Goal: Task Accomplishment & Management: Manage account settings

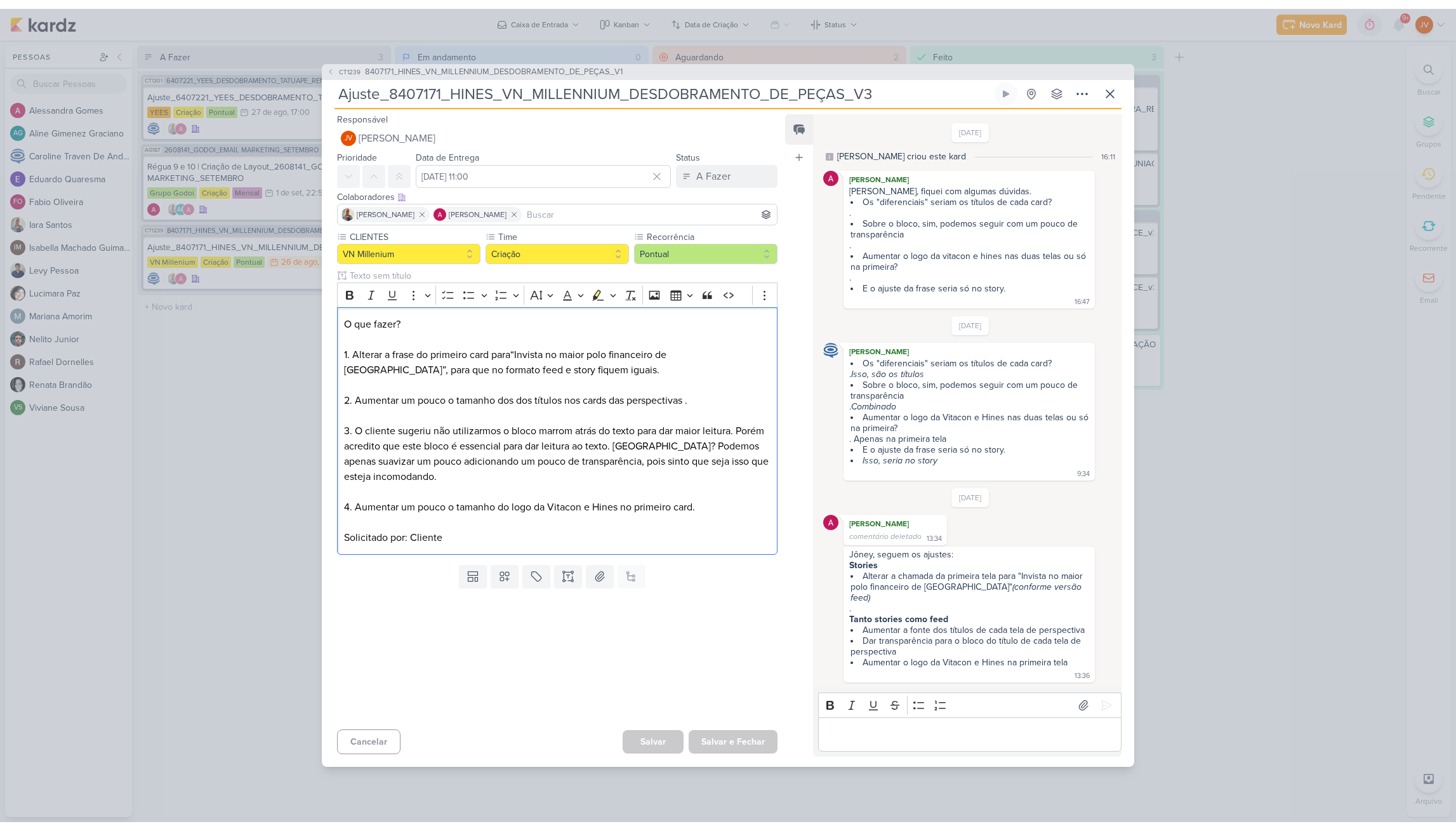
scroll to position [-1, -1]
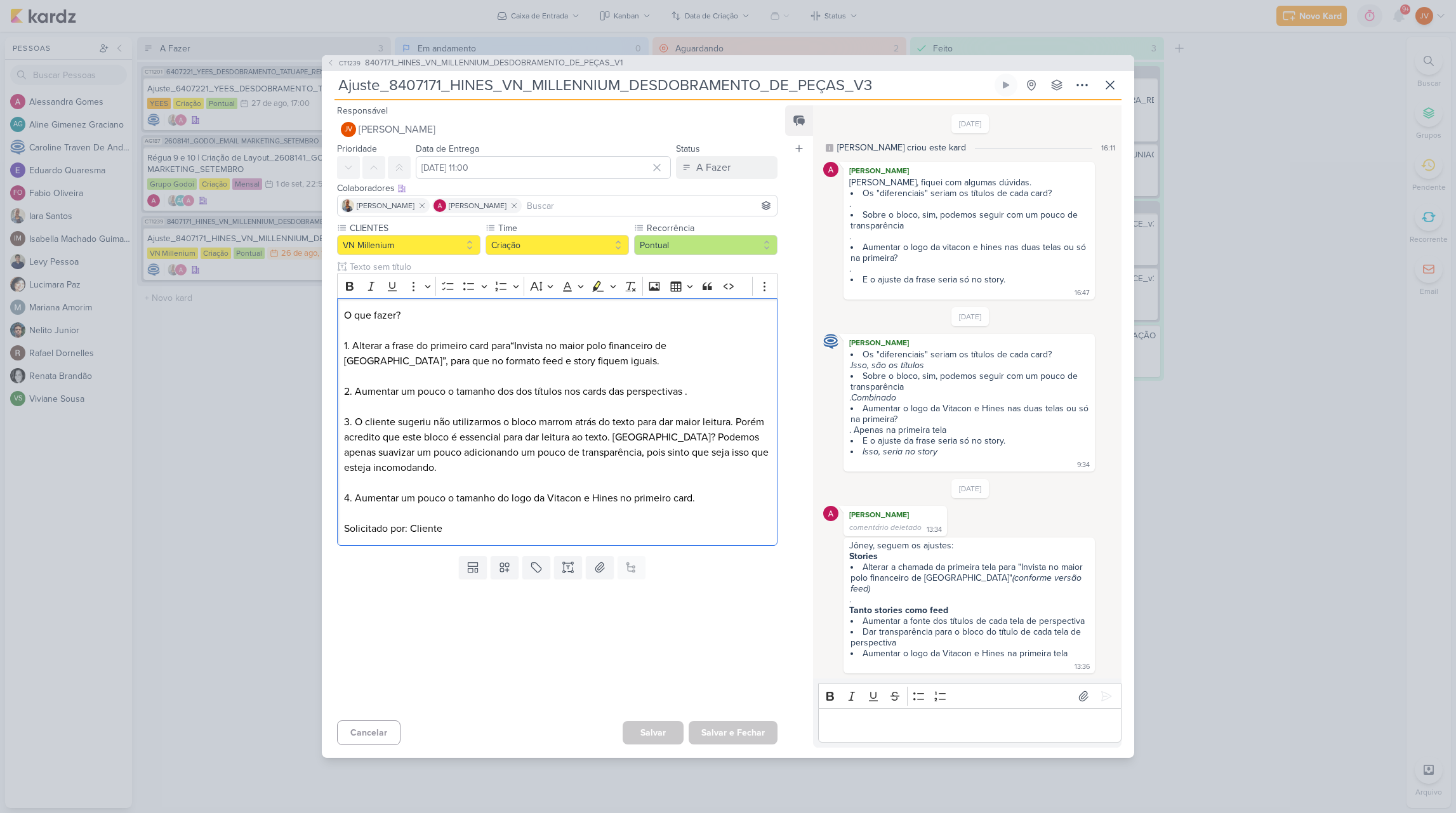
click at [873, 729] on div "Editor editing area: main" at bounding box center [969, 725] width 303 height 35
click at [715, 160] on div "A Fazer" at bounding box center [713, 167] width 34 height 15
click at [728, 122] on button "JV Joney Viana" at bounding box center [558, 130] width 440 height 23
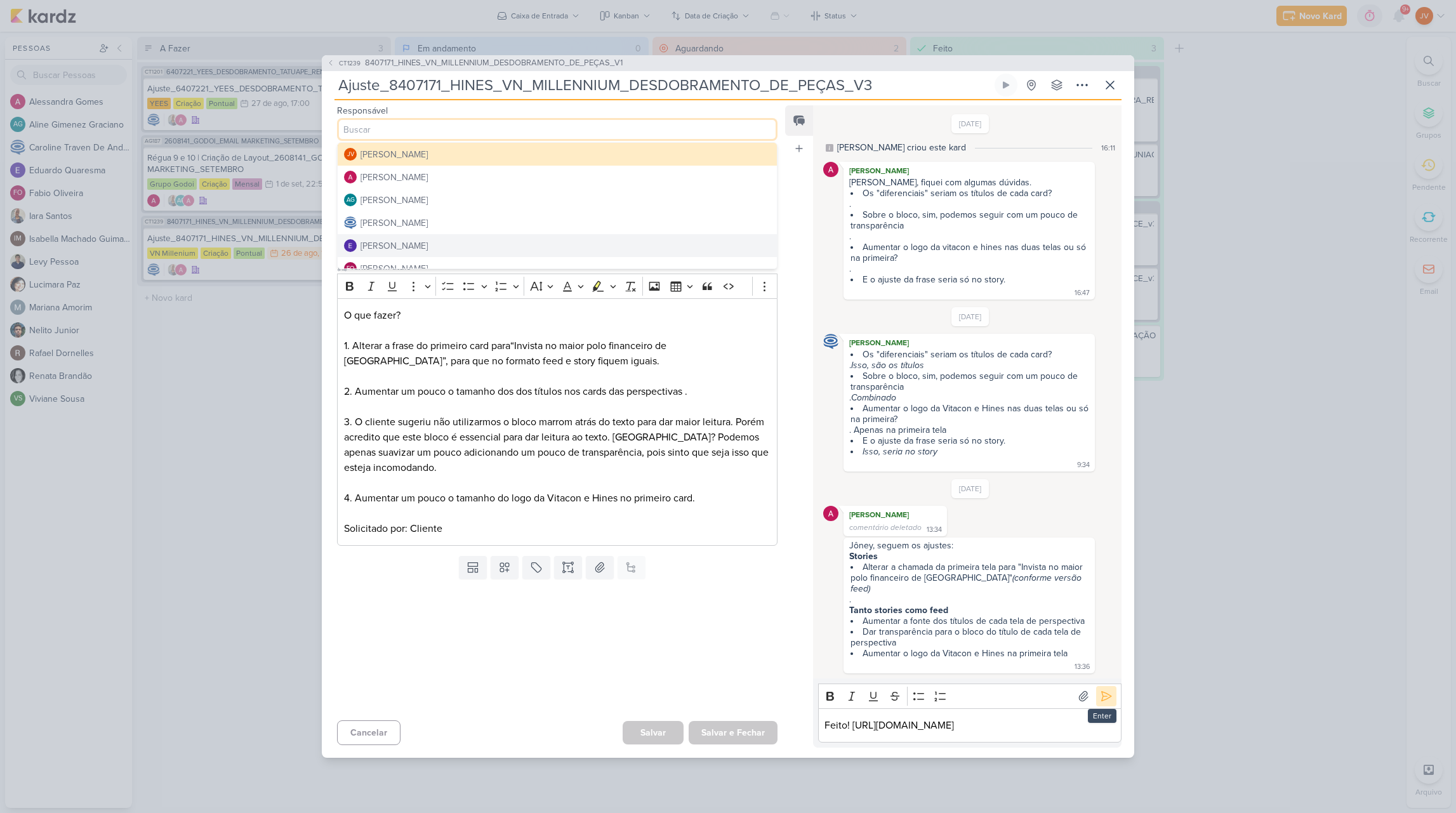
click at [1104, 686] on button at bounding box center [1106, 696] width 21 height 21
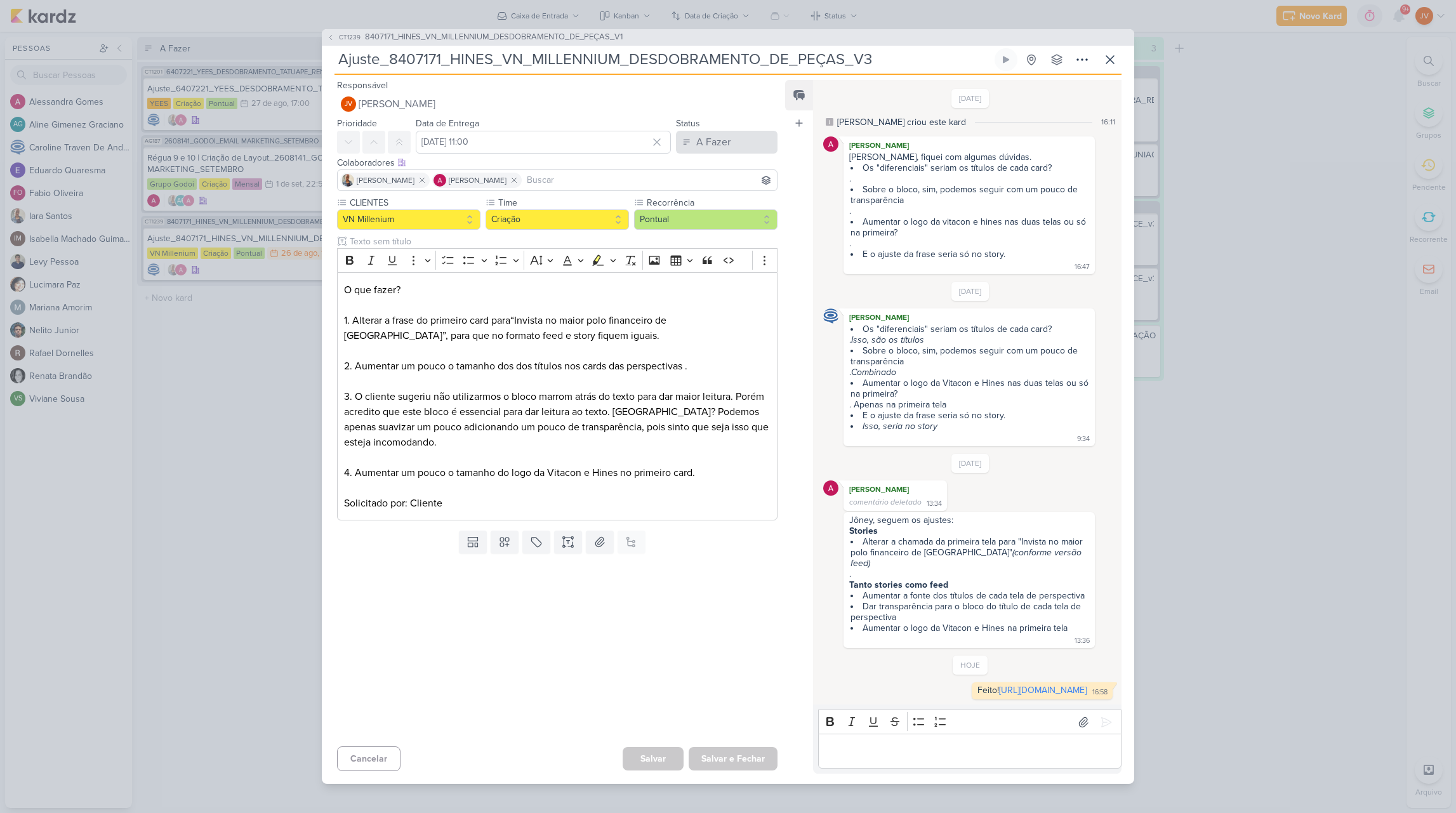
click at [706, 135] on div "A Fazer" at bounding box center [713, 141] width 34 height 15
click at [703, 207] on div "Aguardando" at bounding box center [712, 213] width 48 height 13
click at [728, 766] on button "Salvar e Fechar" at bounding box center [733, 758] width 89 height 23
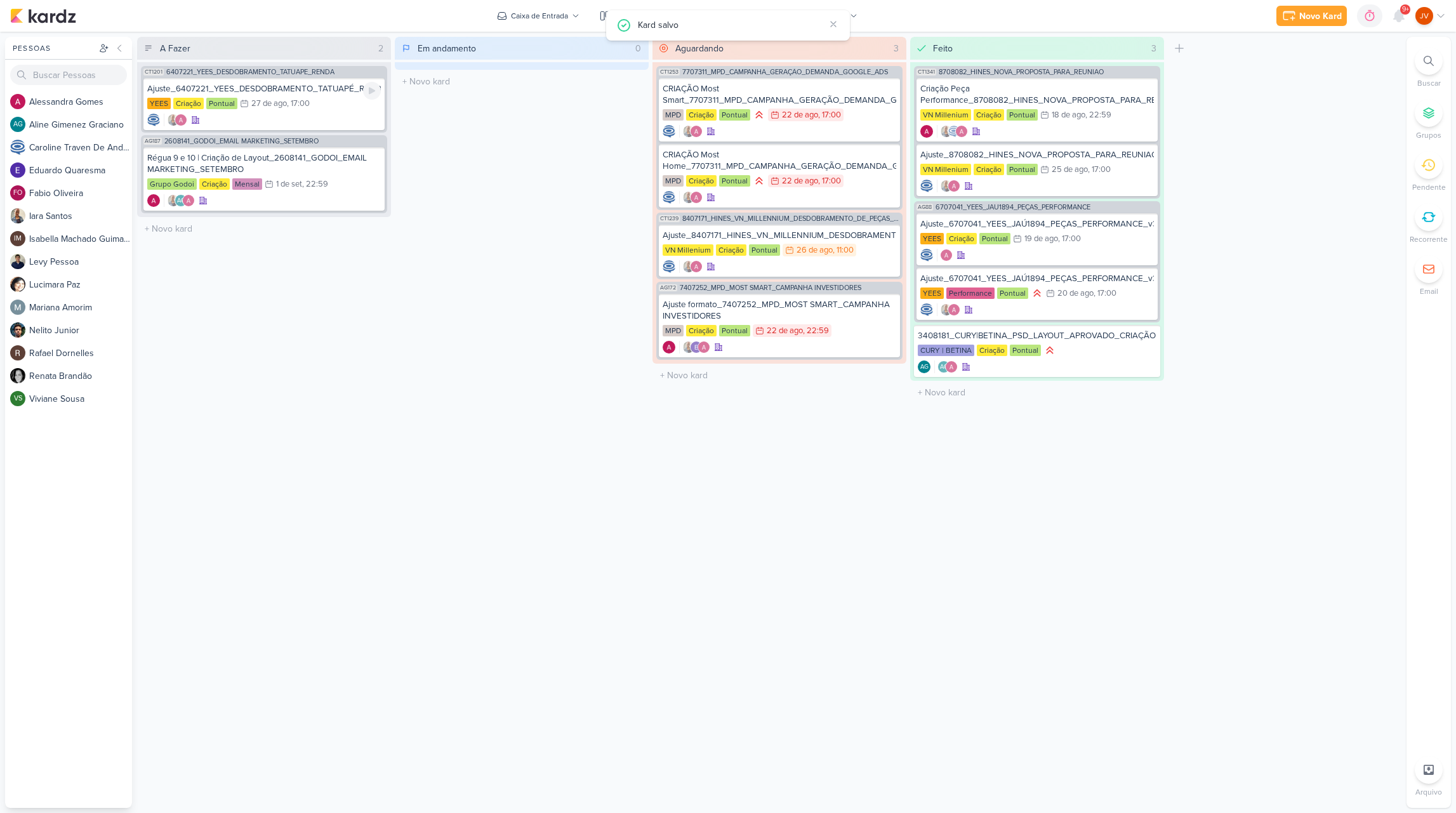
click at [681, 577] on div "Aguardando 3 Mover Para Esquerda Mover Para Direita Deletar CT1253 7707311_MPD_…" at bounding box center [779, 422] width 254 height 771
click at [1404, 18] on icon at bounding box center [1399, 15] width 10 height 12
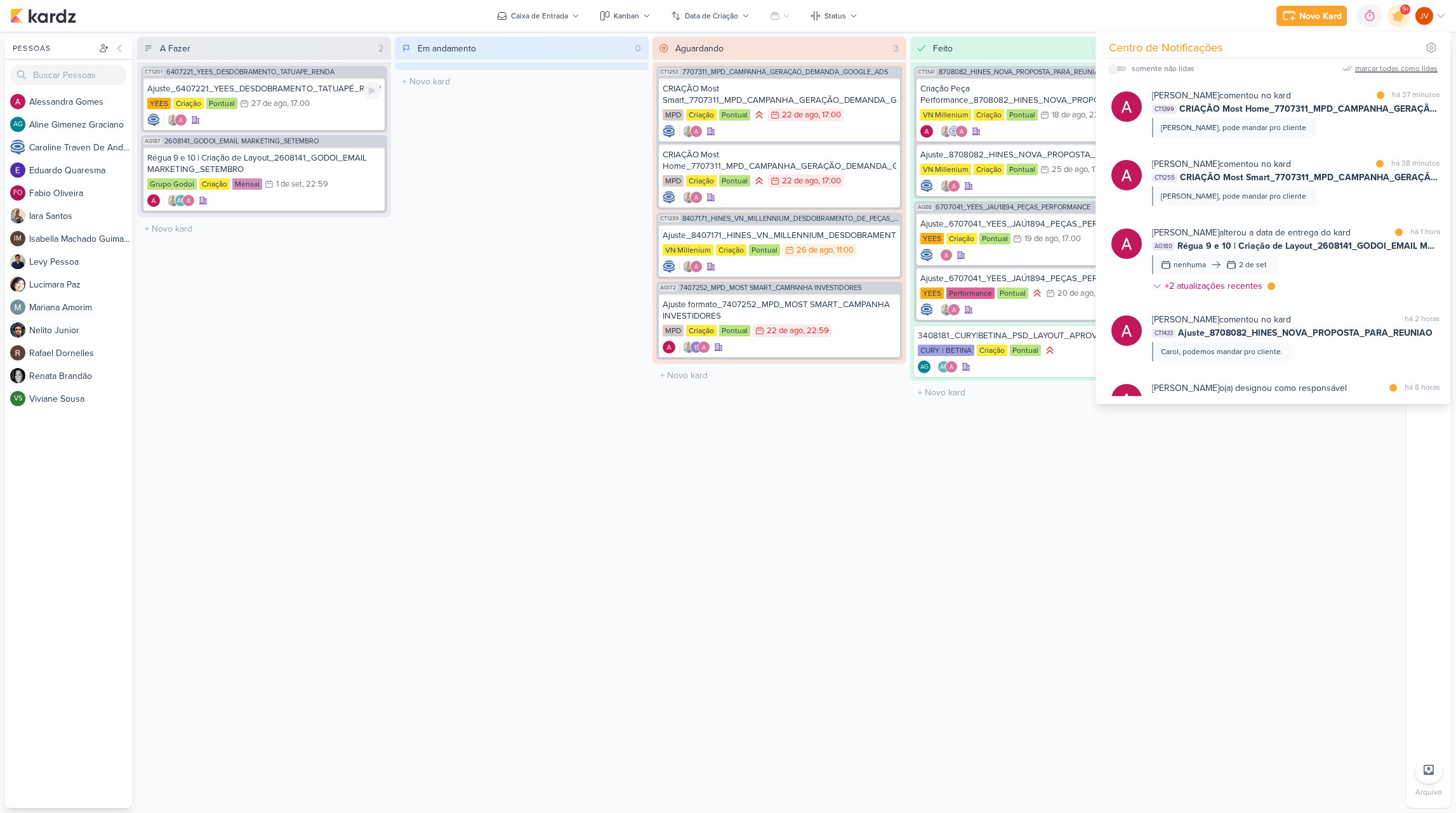
click at [1384, 73] on div "marcar todas como lidas" at bounding box center [1396, 68] width 82 height 12
click at [1218, 587] on div "A Fazer 2 Mover Para Esquerda Mover Para Direita Deletar CT1201 6407221_YEES_DE…" at bounding box center [769, 422] width 1264 height 771
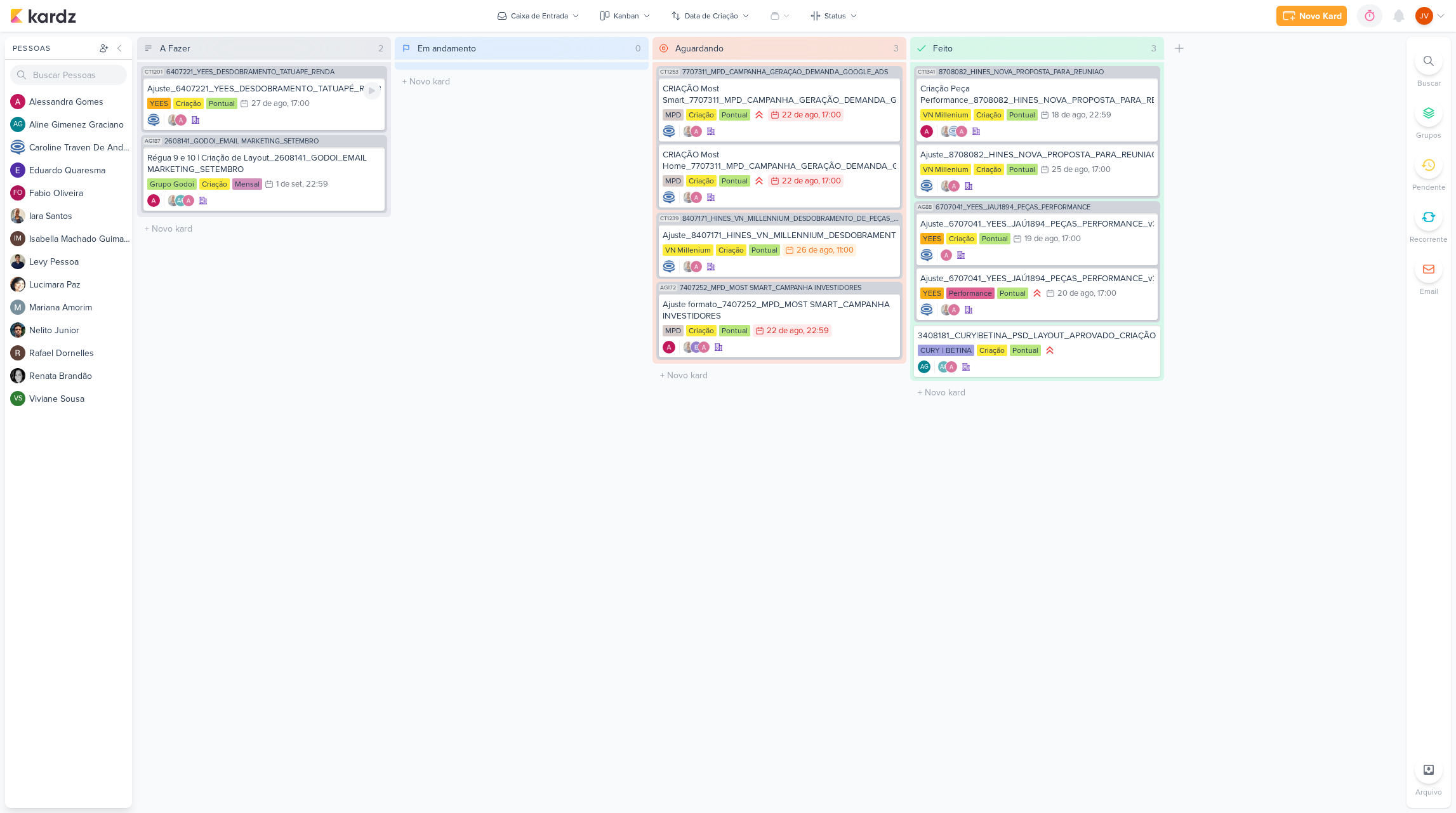
click at [1432, 158] on div at bounding box center [1428, 165] width 28 height 28
click at [1443, 163] on div at bounding box center [1428, 165] width 28 height 28
click at [302, 90] on div "Ajuste_6407221_YEES_DESDOBRAMENTO_TATUAPÉ_RENDA_V3" at bounding box center [264, 89] width 234 height 12
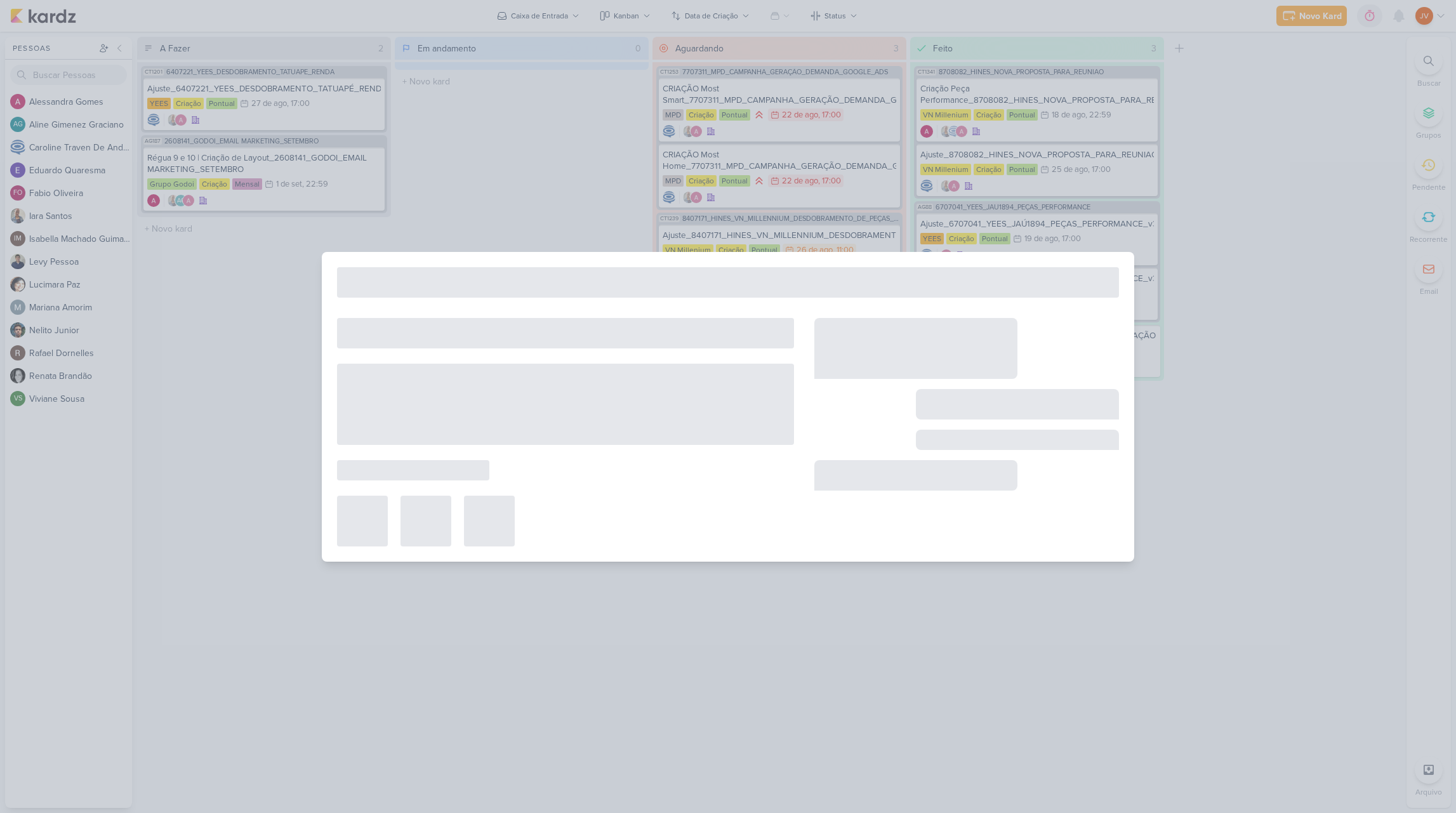
type input "Ajuste_6407221_YEES_DESDOBRAMENTO_TATUAPÉ_RENDA_V3"
type input "27 de agosto de 2025 às 17:00"
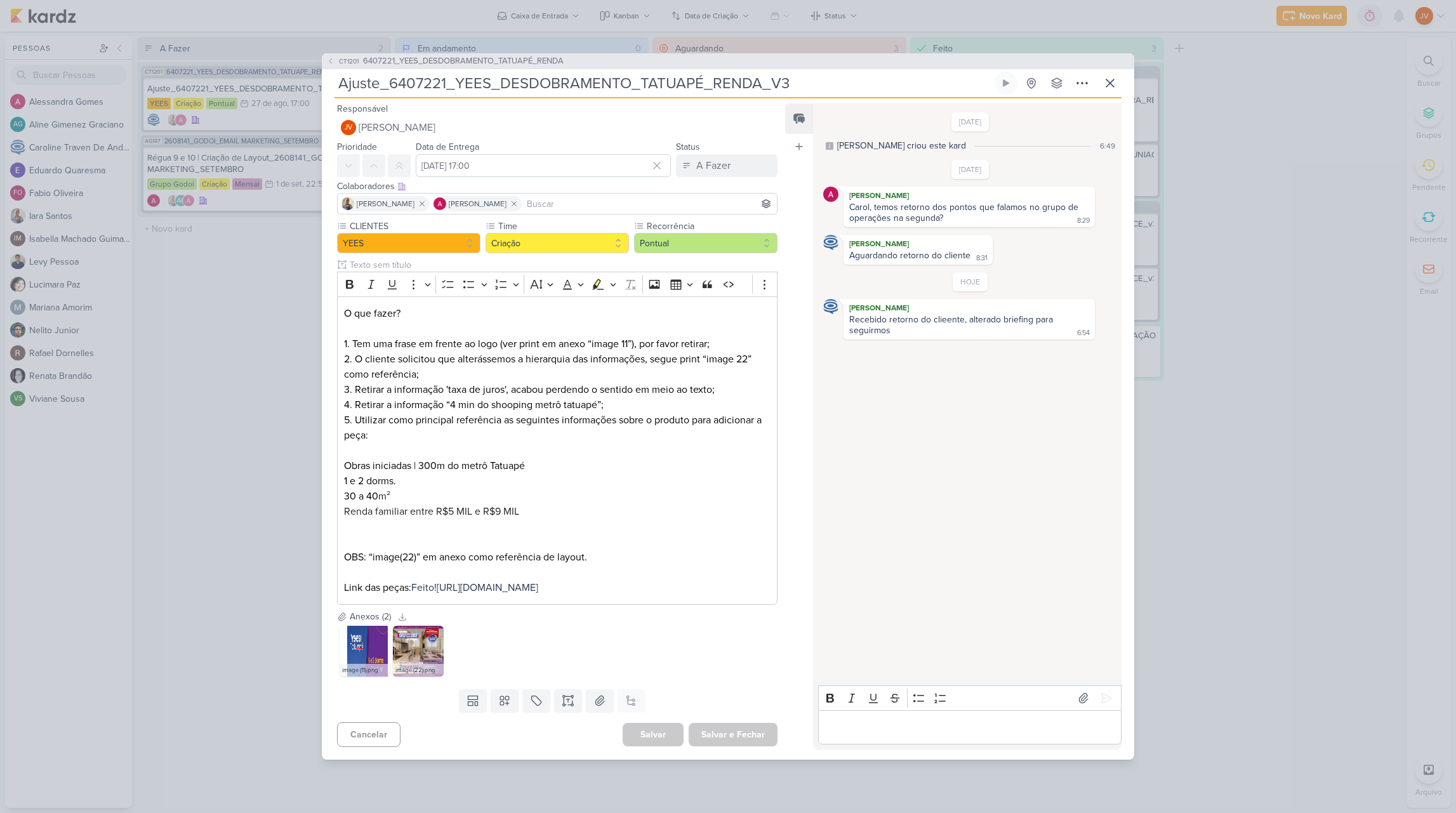
click at [240, 439] on div "CT1201 6407221_YEES_DESDOBRAMENTO_TATUAPÉ_RENDA Ajuste_6407221_YEES_DESDOBRAMEN…" at bounding box center [728, 406] width 1456 height 813
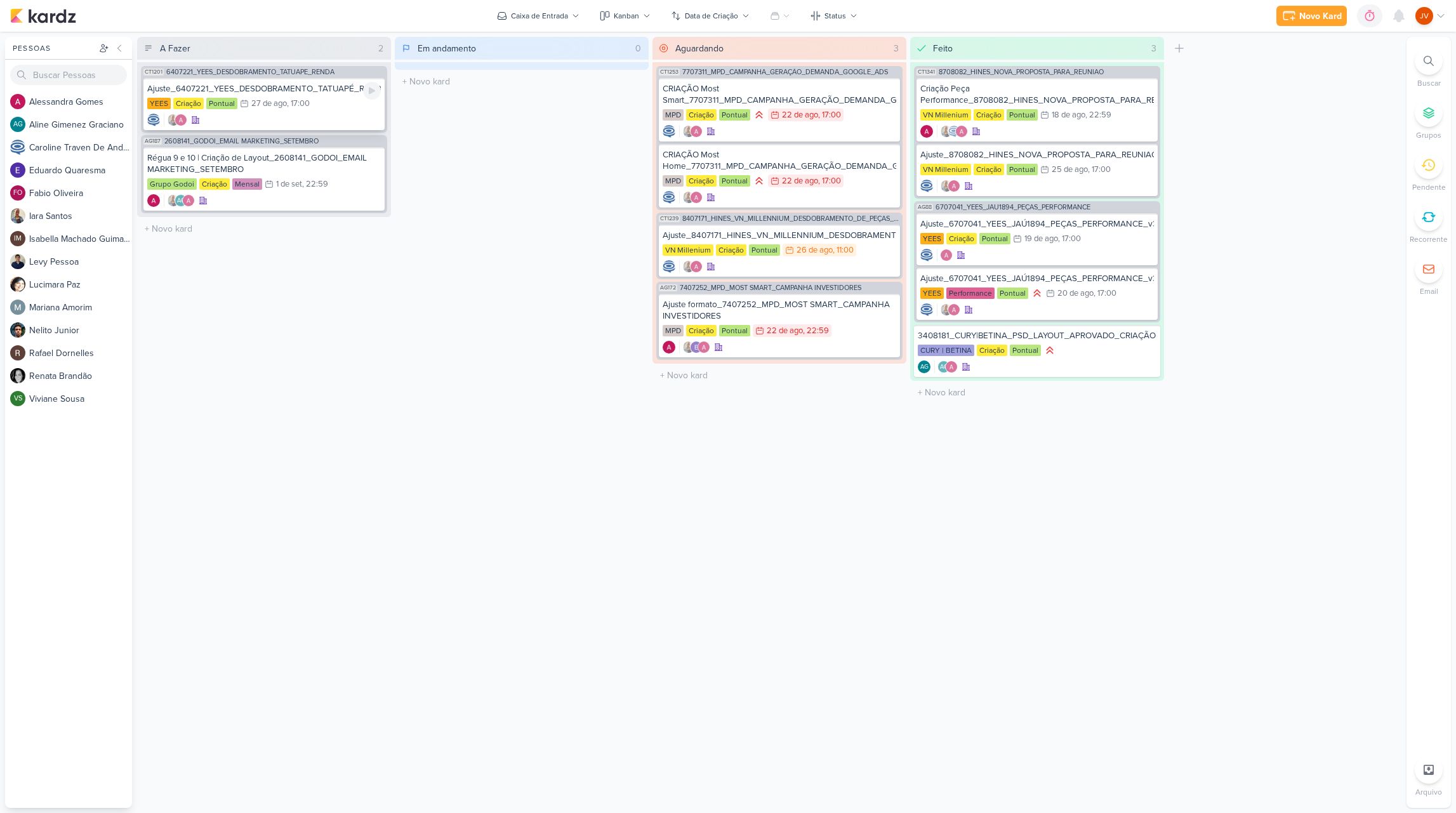
click at [297, 91] on div "Ajuste_6407221_YEES_DESDOBRAMENTO_TATUAPÉ_RENDA_V3" at bounding box center [264, 89] width 234 height 12
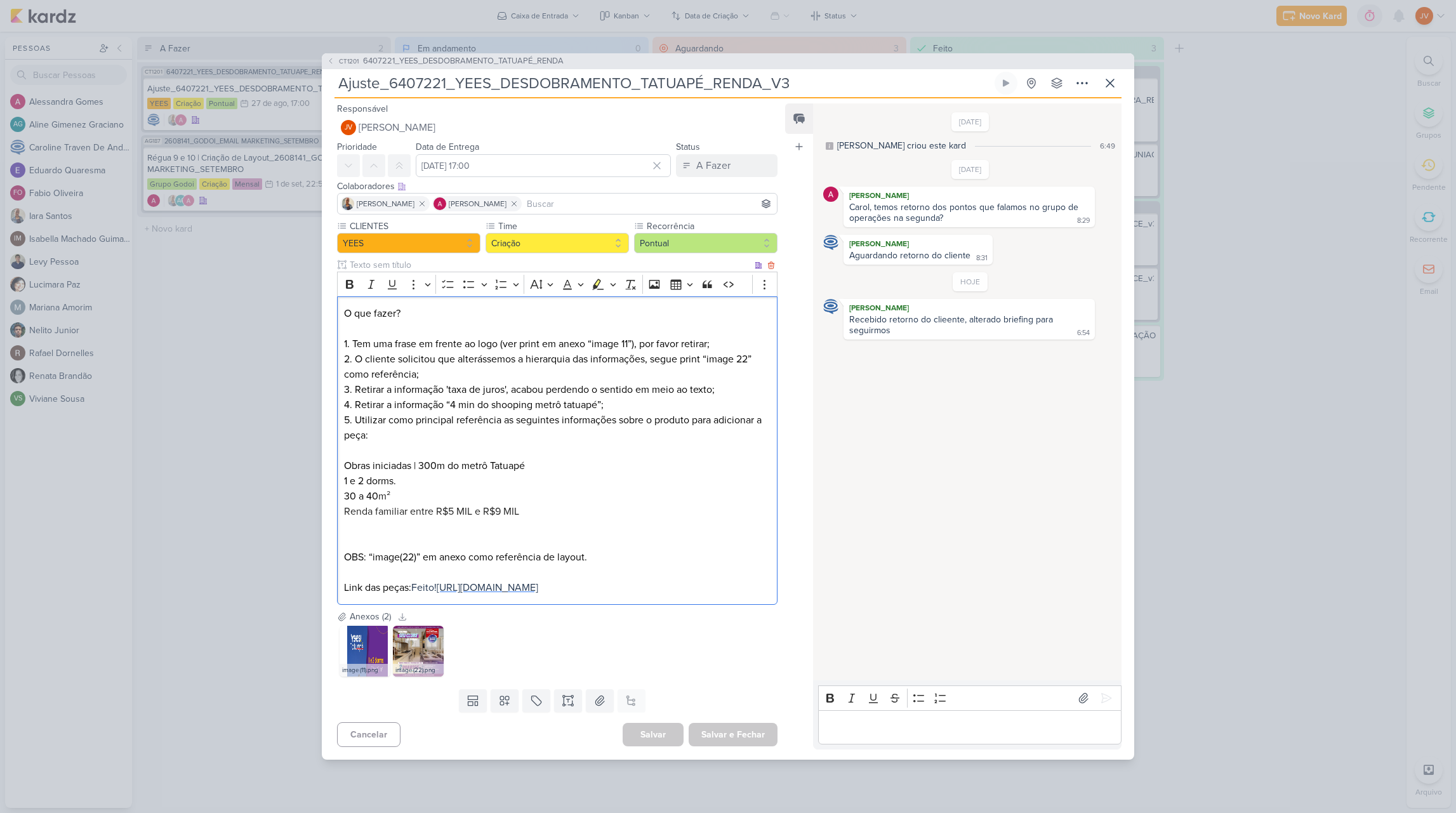
click at [530, 581] on span "https://drive.google.com/drive/folders/1M5tK-UuB_TSYRSA1futJxiwA9ZQqod4k?usp=sh…" at bounding box center [487, 588] width 101 height 13
click at [367, 660] on img at bounding box center [365, 650] width 51 height 51
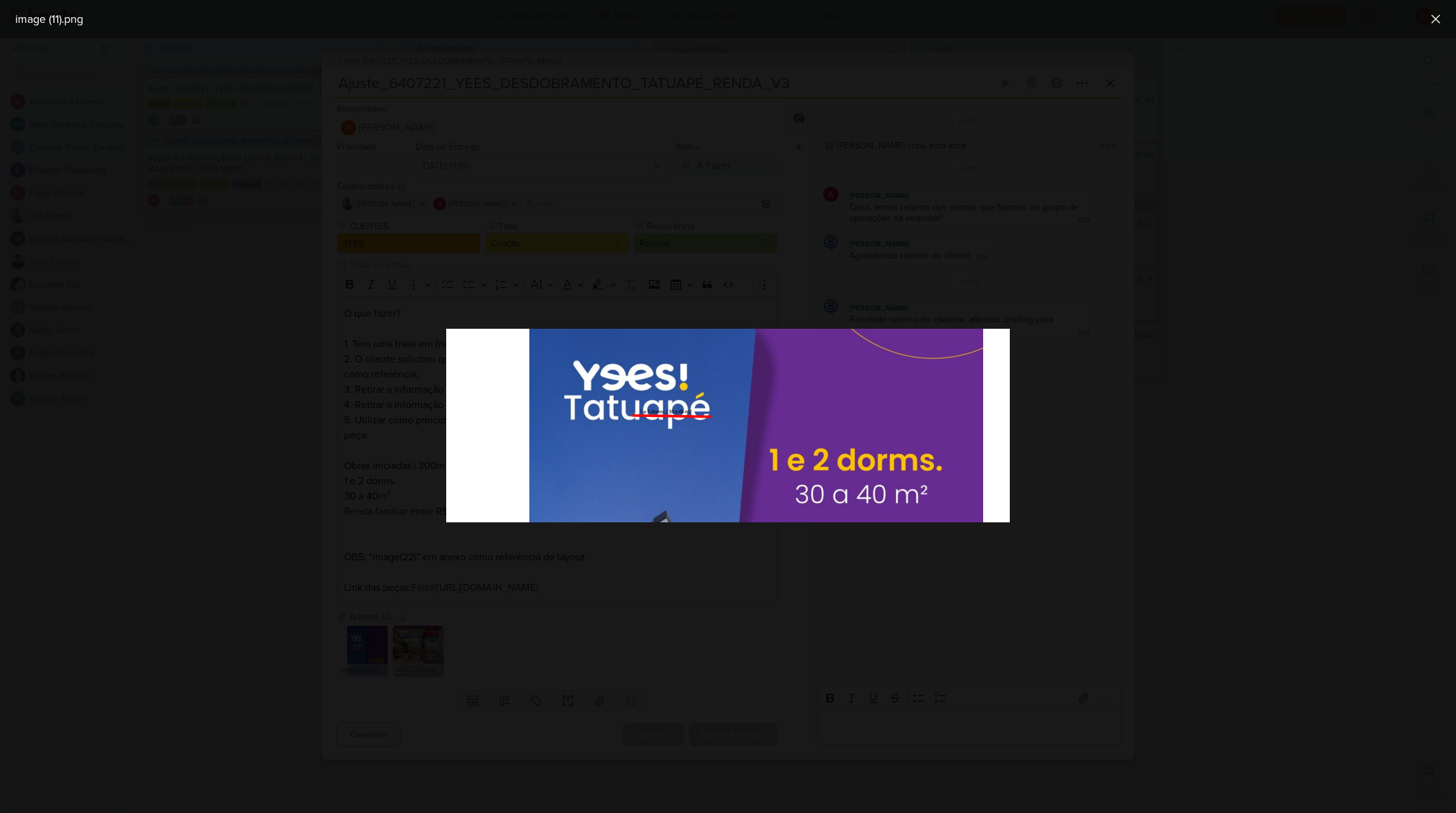
click at [217, 625] on div at bounding box center [728, 426] width 1456 height 775
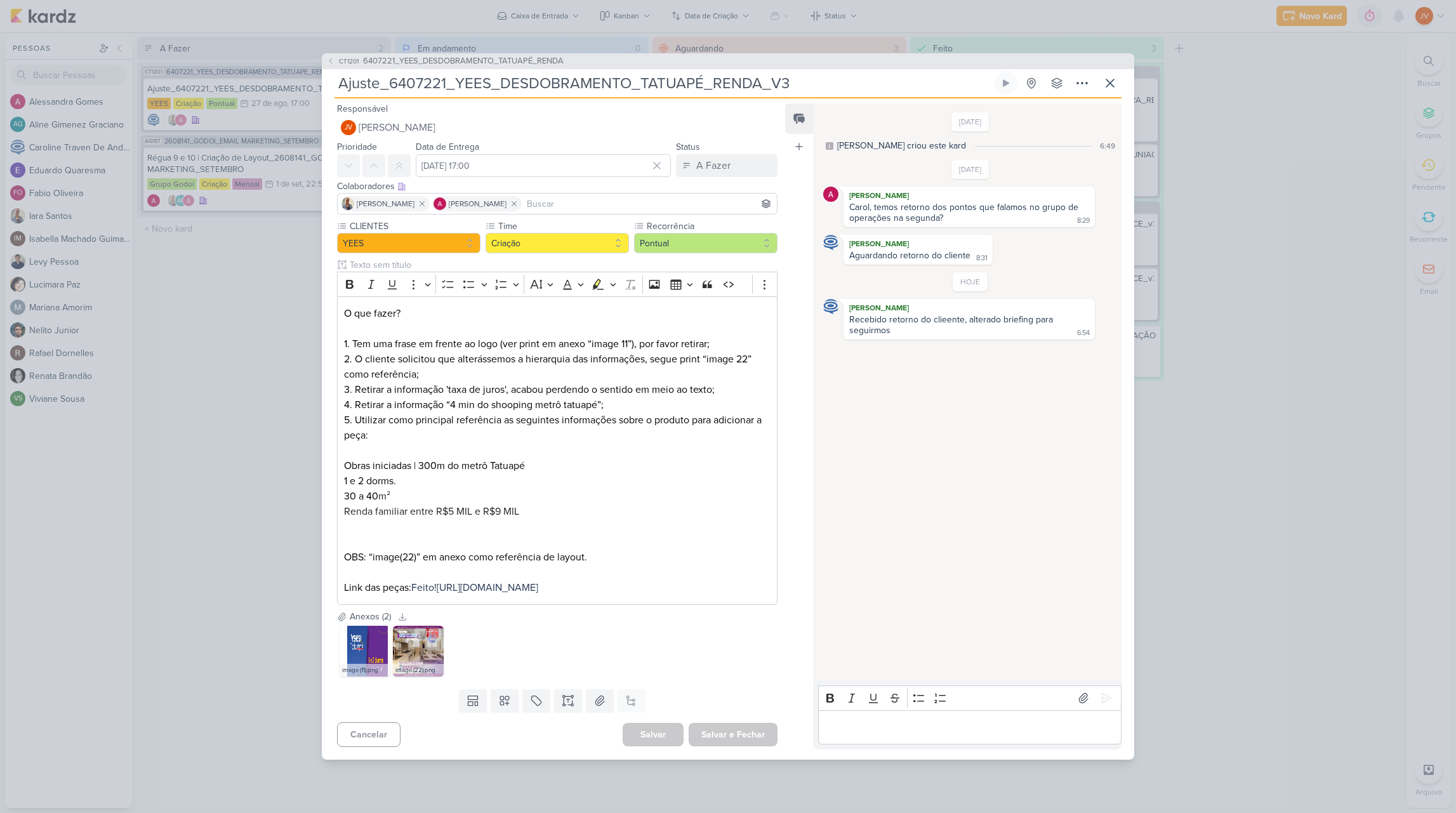
click at [414, 663] on img at bounding box center [418, 650] width 51 height 51
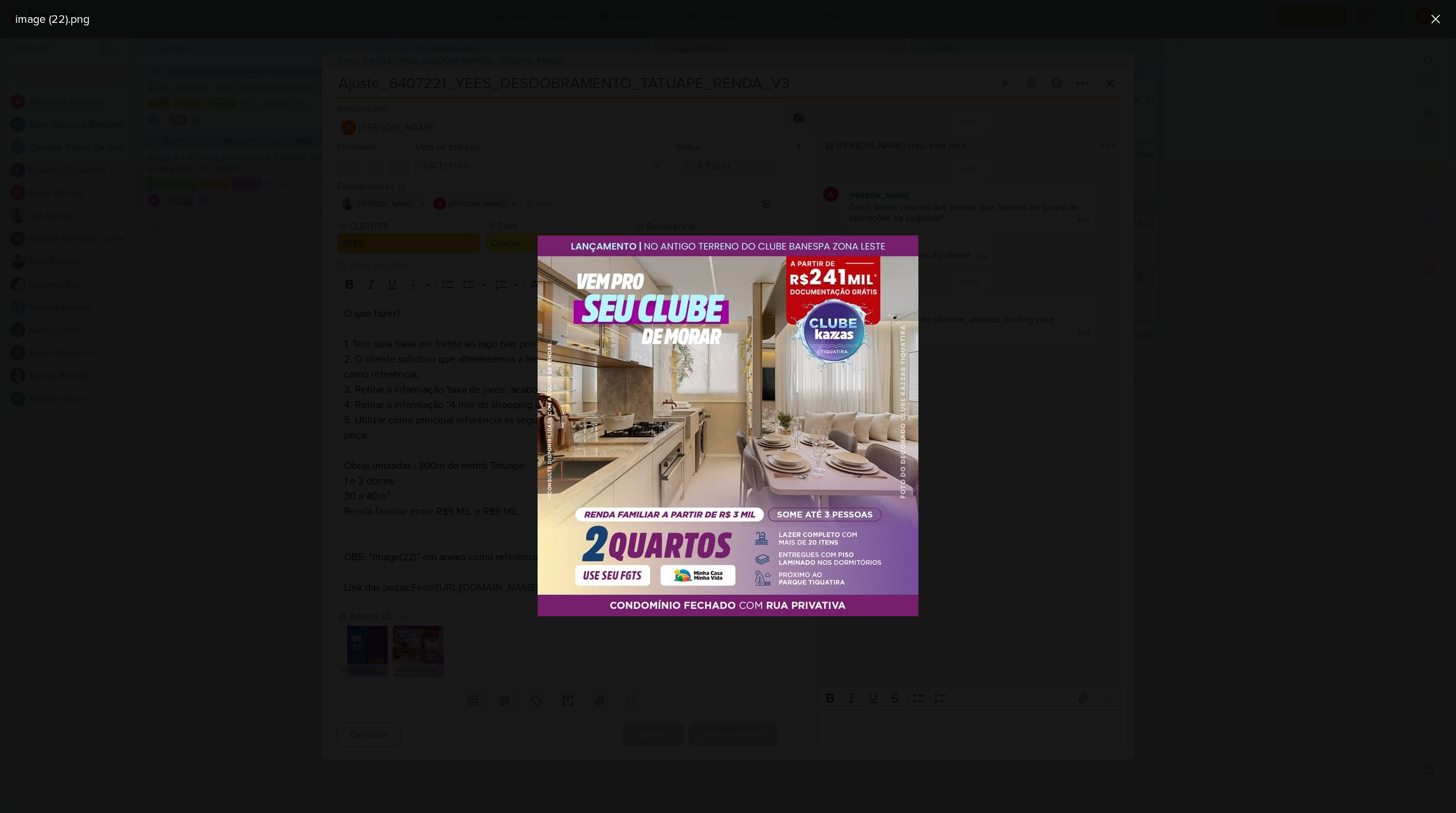
click at [151, 673] on div at bounding box center [728, 426] width 1456 height 775
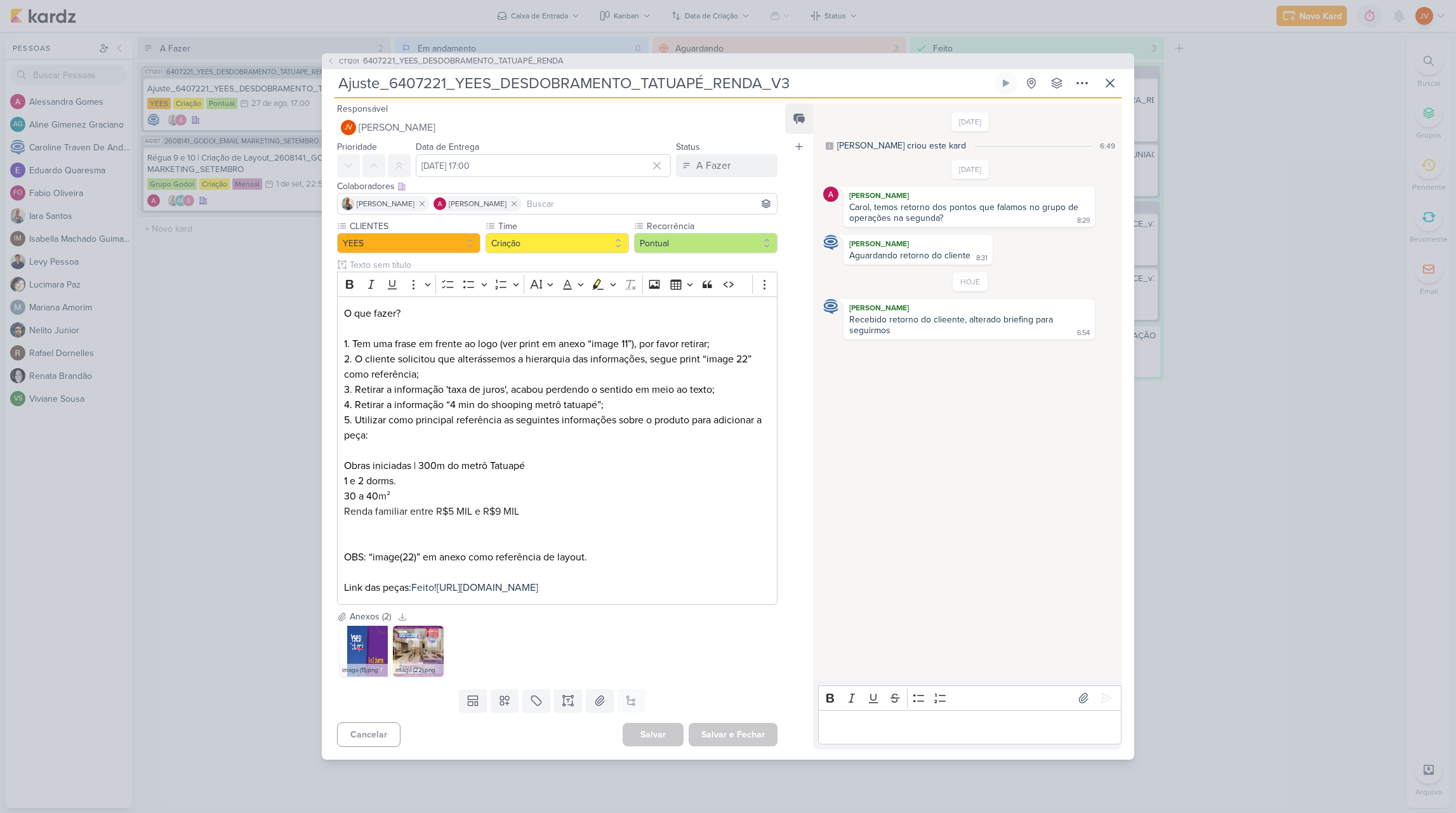
click at [418, 657] on img at bounding box center [418, 650] width 51 height 51
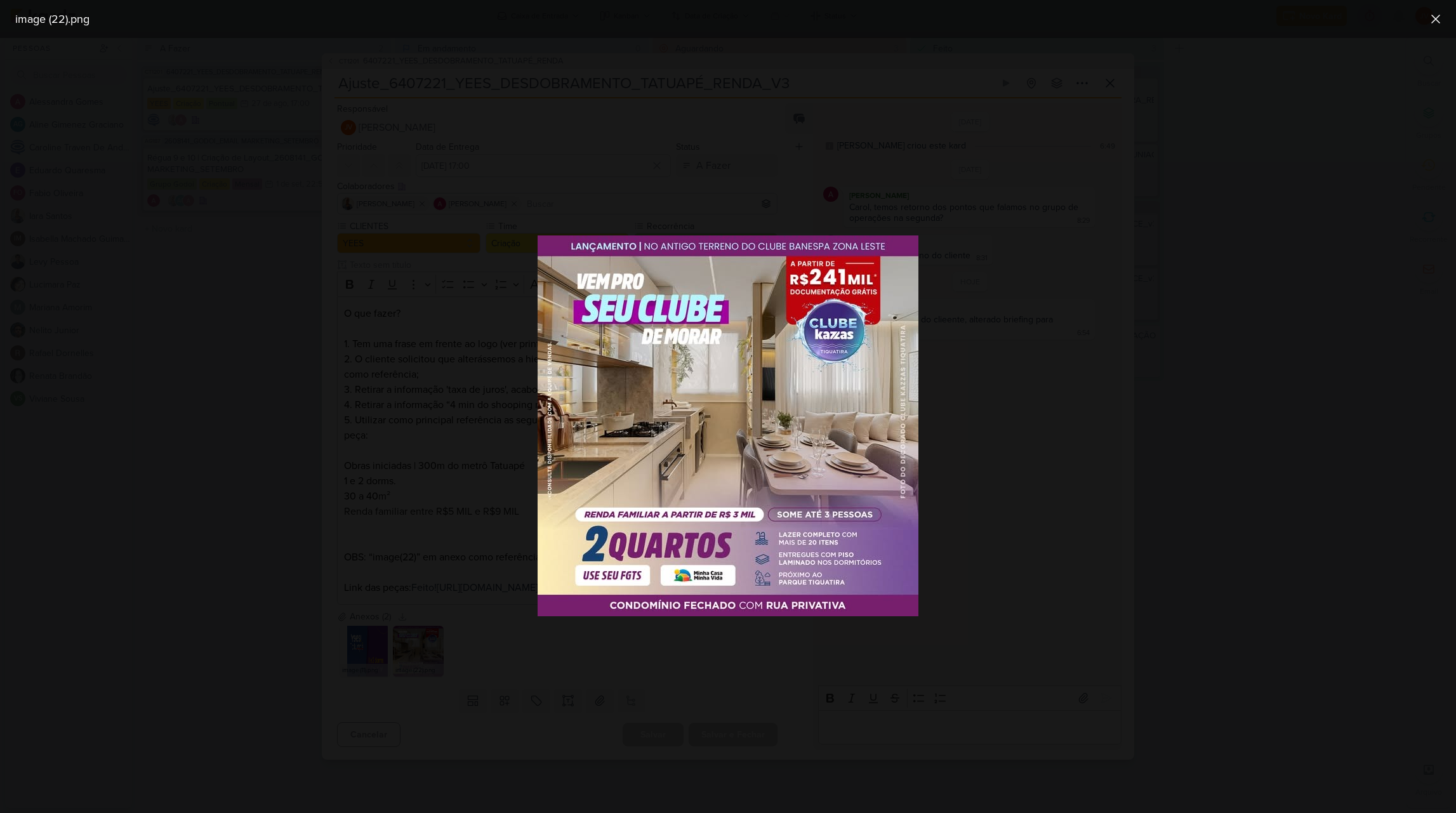
click at [261, 700] on div at bounding box center [728, 426] width 1456 height 775
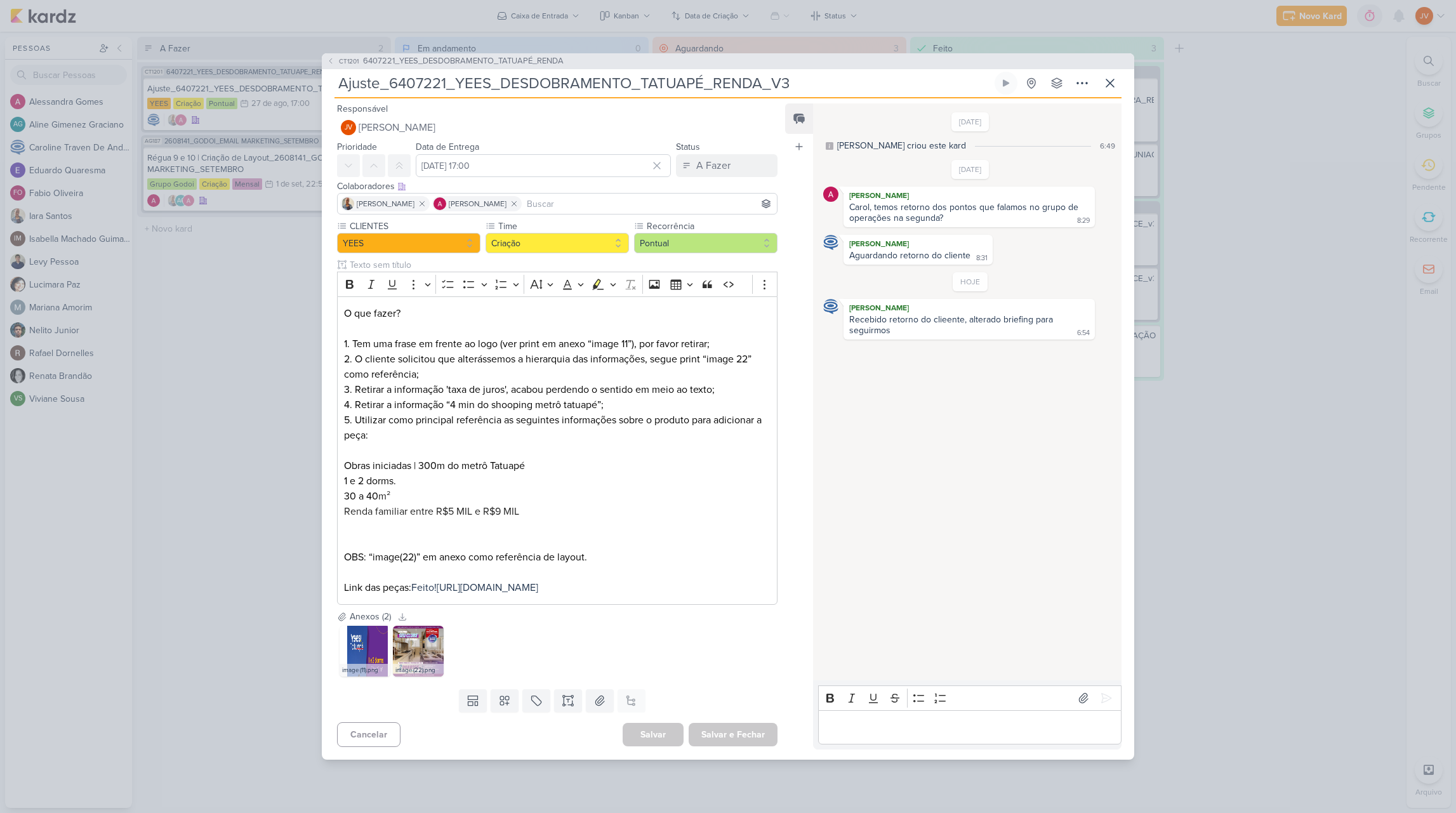
click at [886, 745] on div "Editor editing area: main" at bounding box center [969, 727] width 303 height 35
click at [1239, 98] on div "CT1201 6407221_YEES_DESDOBRAMENTO_TATUAPÉ_RENDA Ajuste_6407221_YEES_DESDOBRAMEN…" at bounding box center [728, 406] width 1456 height 813
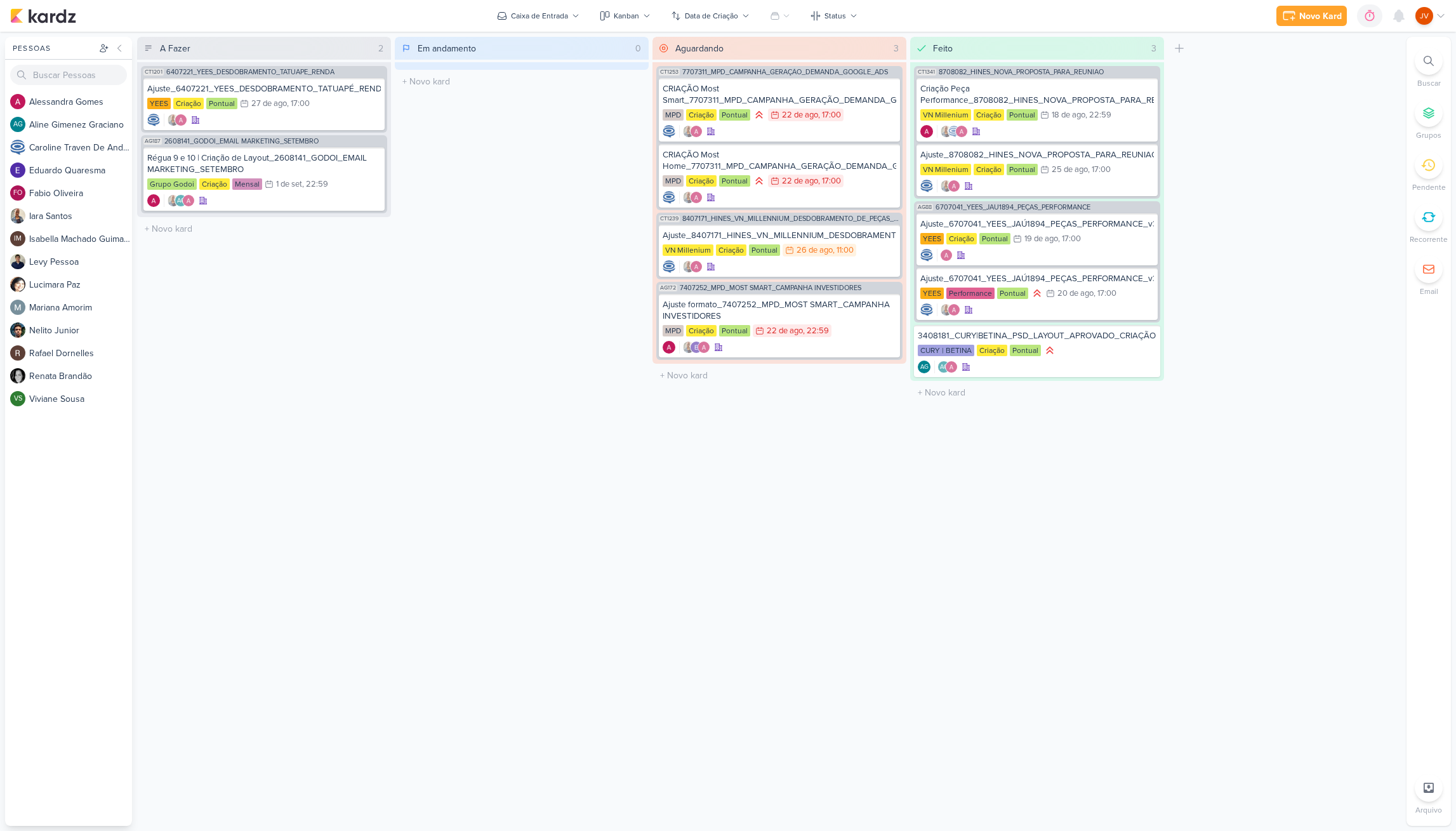
click at [1193, 531] on div "A Fazer 2 Mover Para Esquerda Mover Para Direita Deletar CT1201 6407221_YEES_DE…" at bounding box center [769, 431] width 1264 height 789
click at [294, 92] on div "Ajuste_6407221_YEES_DESDOBRAMENTO_TATUAPÉ_RENDA_V3" at bounding box center [264, 89] width 234 height 12
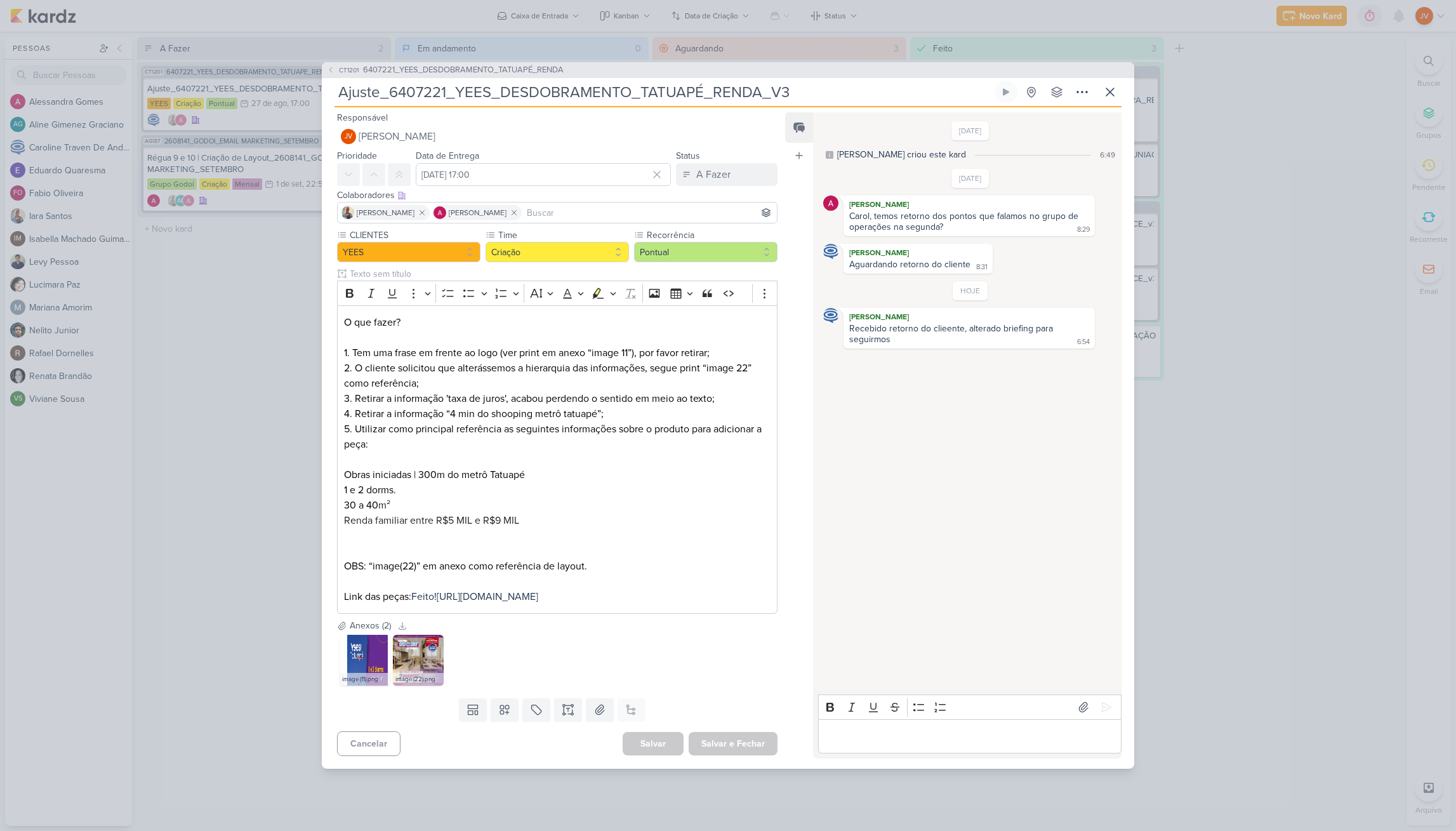
drag, startPoint x: 892, startPoint y: 745, endPoint x: 901, endPoint y: 747, distance: 9.2
click at [891, 743] on p "Editor editing area: main" at bounding box center [969, 735] width 290 height 15
click at [1106, 713] on icon at bounding box center [1106, 707] width 13 height 13
click at [1120, 82] on button at bounding box center [1111, 92] width 23 height 23
